Goal: Information Seeking & Learning: Learn about a topic

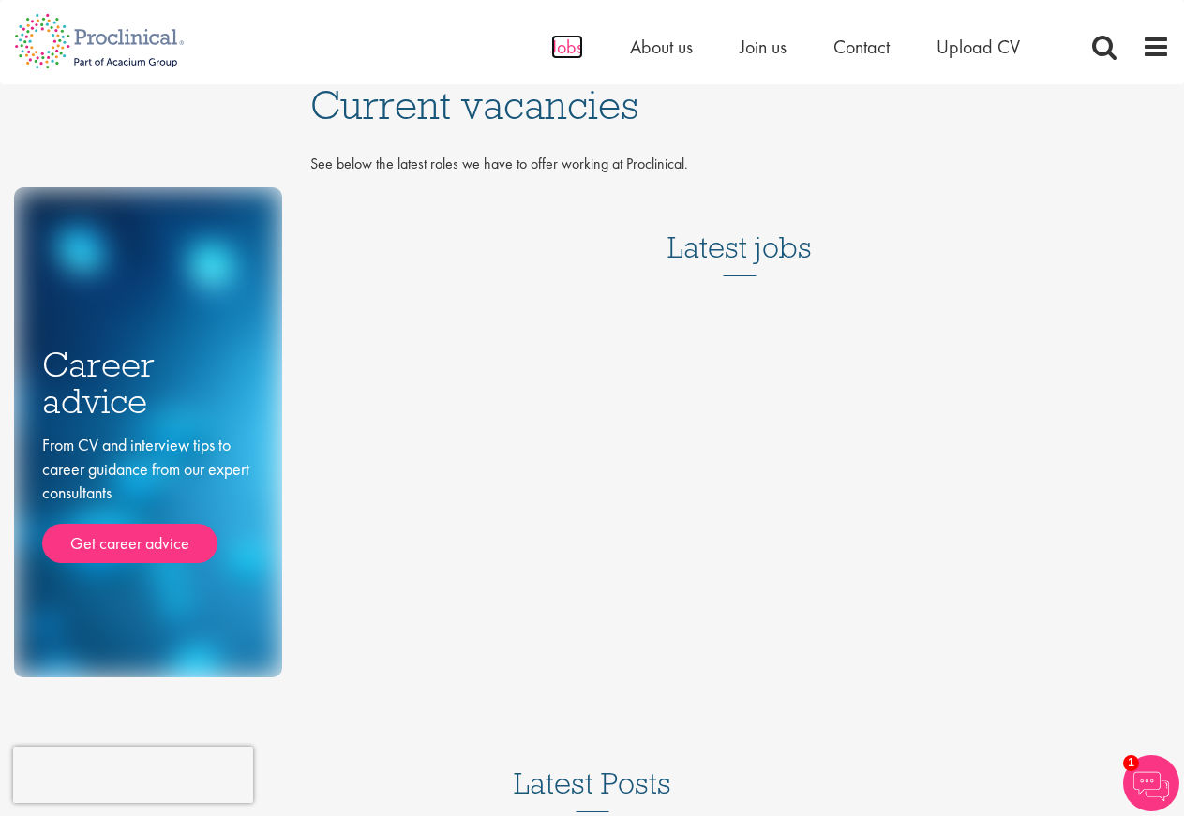
click at [571, 46] on span "Jobs" at bounding box center [567, 47] width 32 height 24
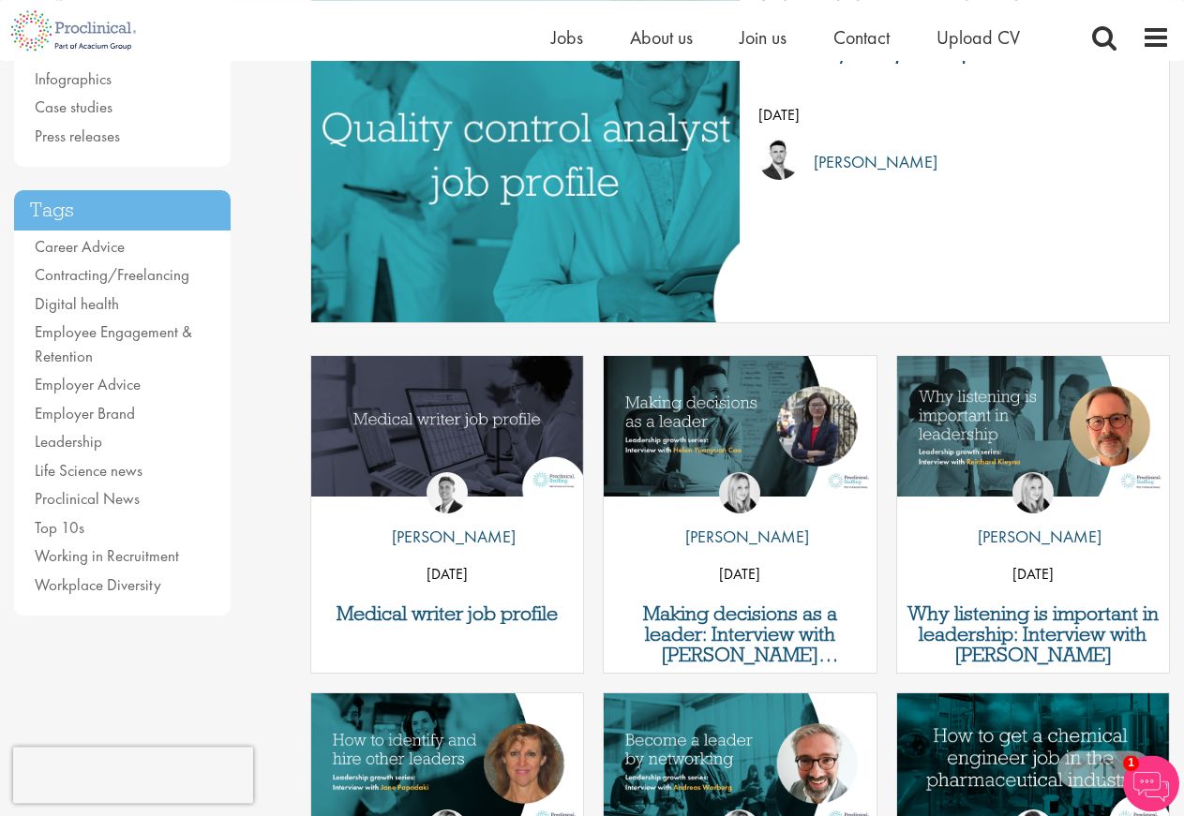
scroll to position [478, 0]
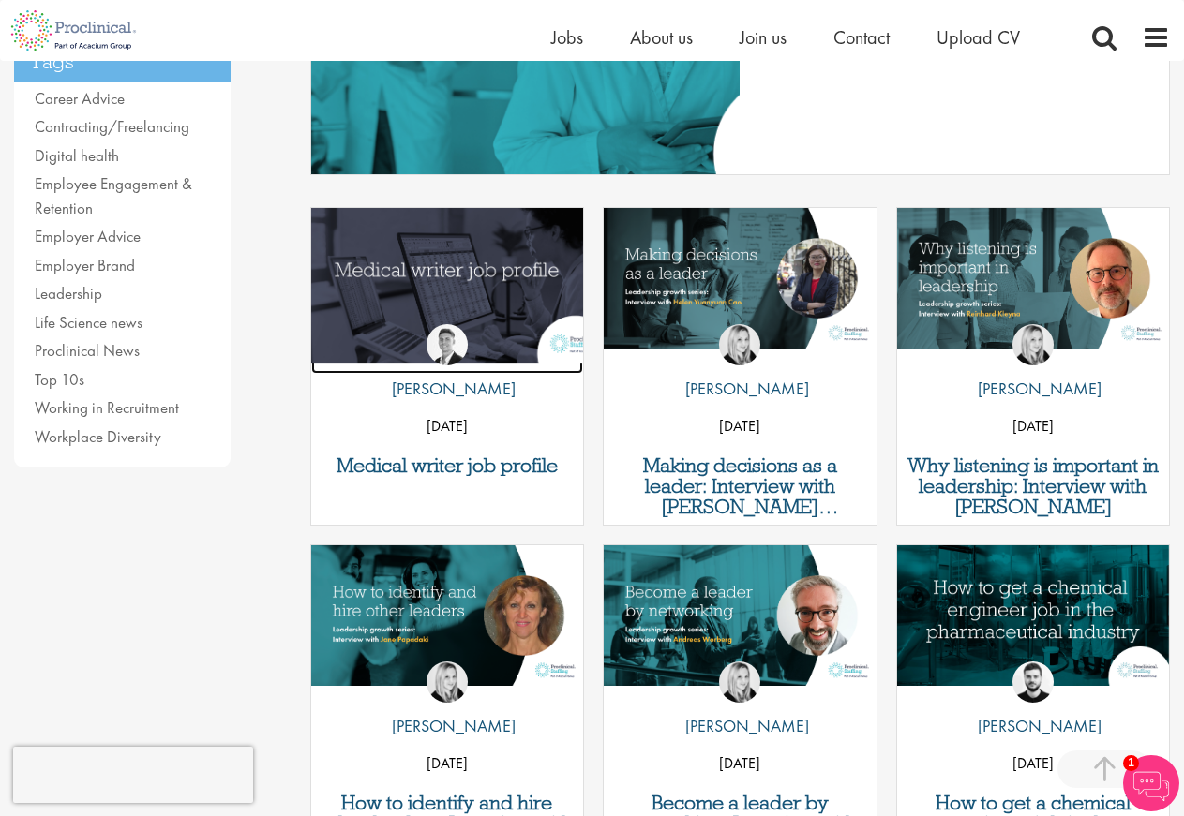
click at [440, 275] on img "Link to a post" at bounding box center [447, 278] width 326 height 170
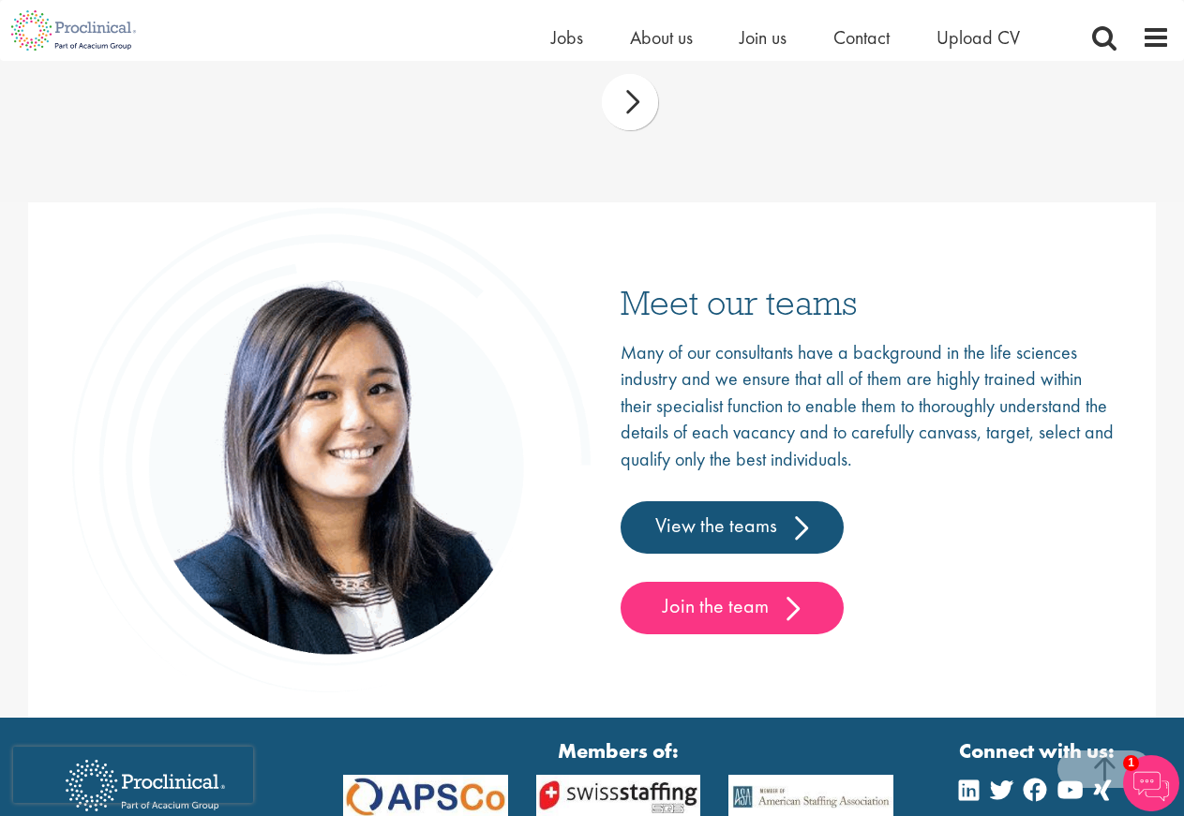
scroll to position [3006, 0]
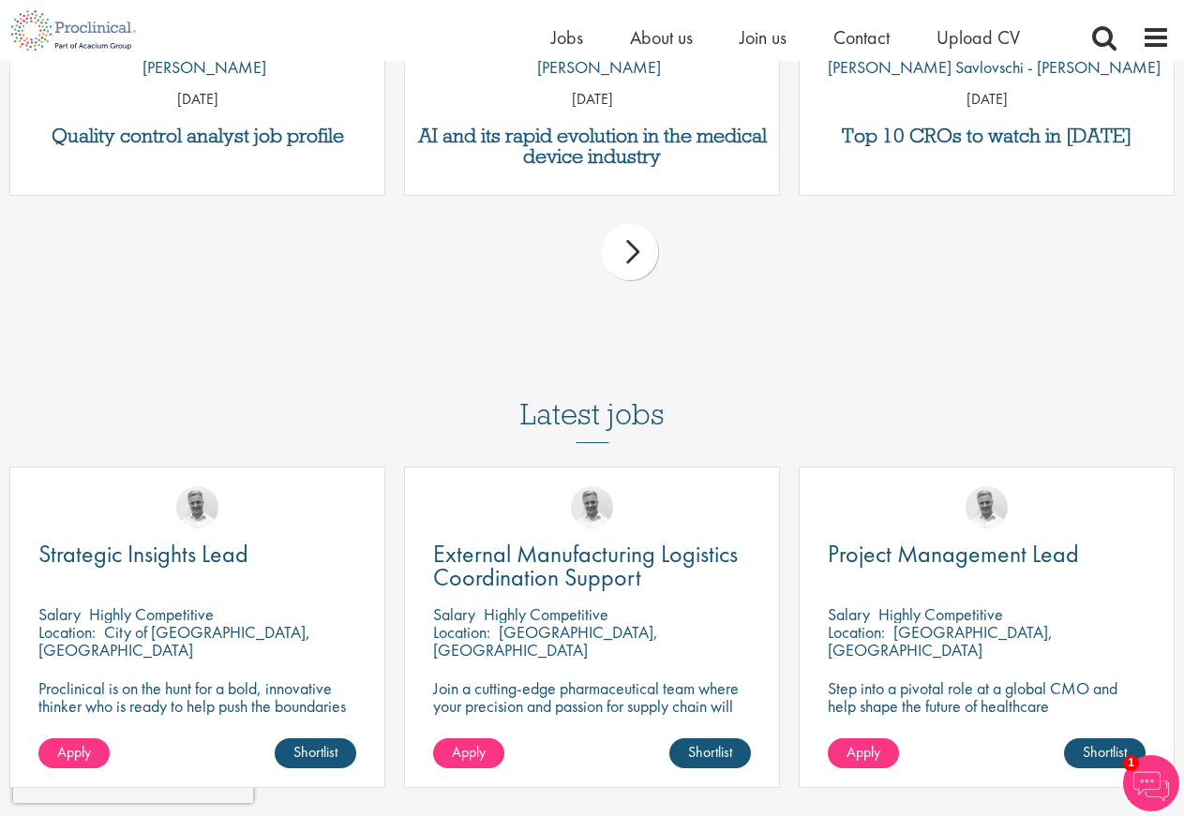
scroll to position [4875, 0]
